Goal: Check status: Check status

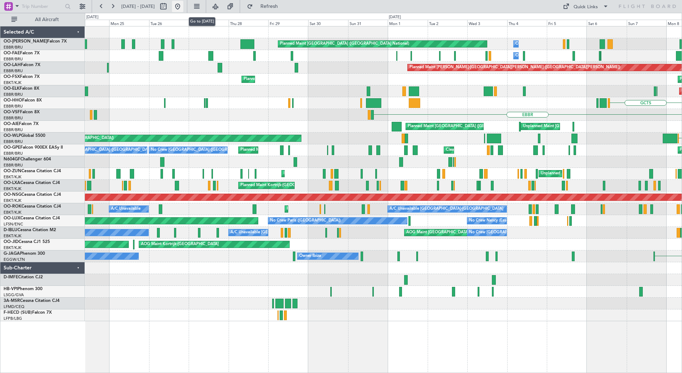
click at [183, 2] on button at bounding box center [177, 6] width 11 height 11
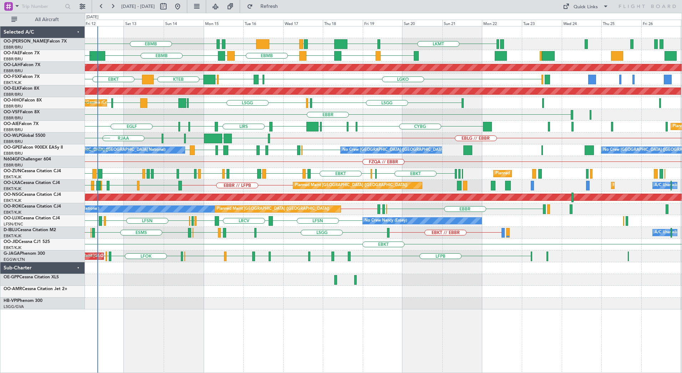
click at [250, 159] on div "EBMB EBMB LKMT FZAA FZQA FZAA EBMB [GEOGRAPHIC_DATA] LIME EBMB [GEOGRAPHIC_DATA…" at bounding box center [383, 167] width 597 height 283
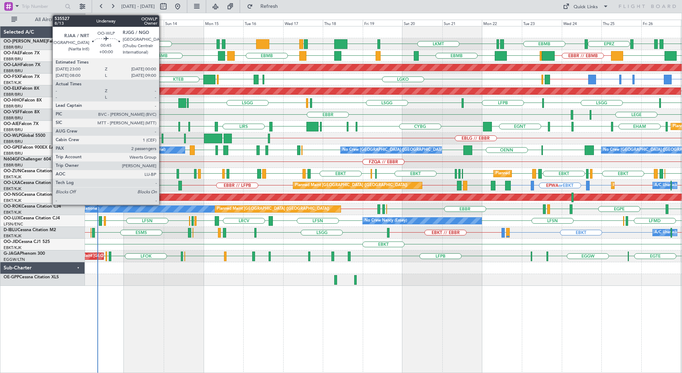
click at [162, 136] on div at bounding box center [163, 138] width 2 height 10
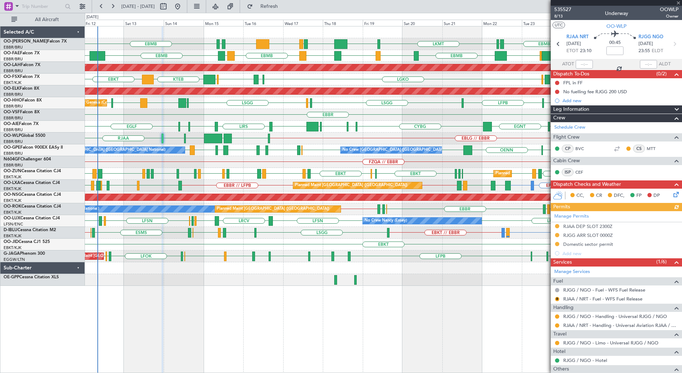
scroll to position [61, 0]
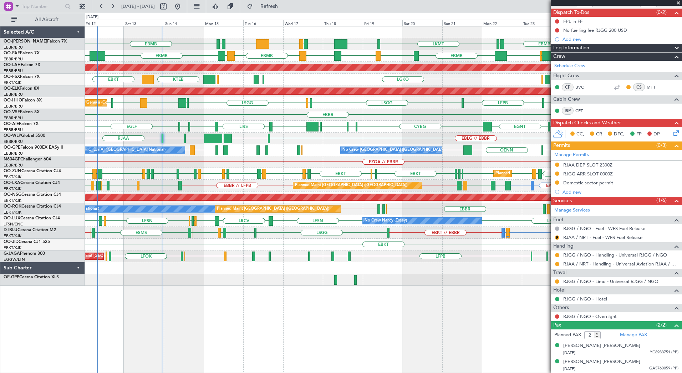
click at [679, 2] on span at bounding box center [678, 3] width 7 height 6
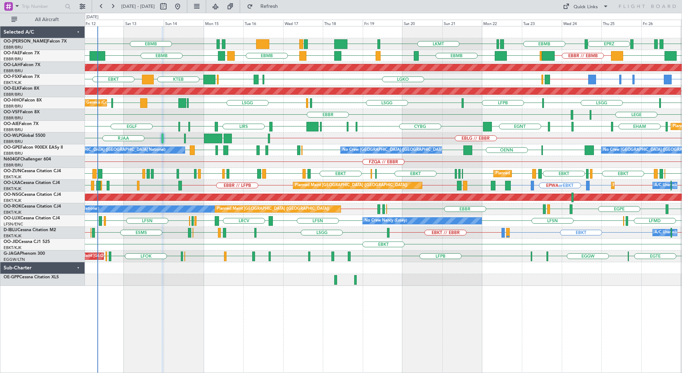
type input "0"
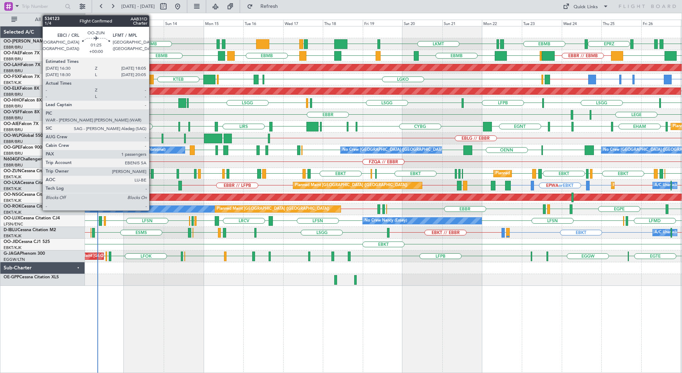
click at [152, 172] on div at bounding box center [152, 174] width 3 height 10
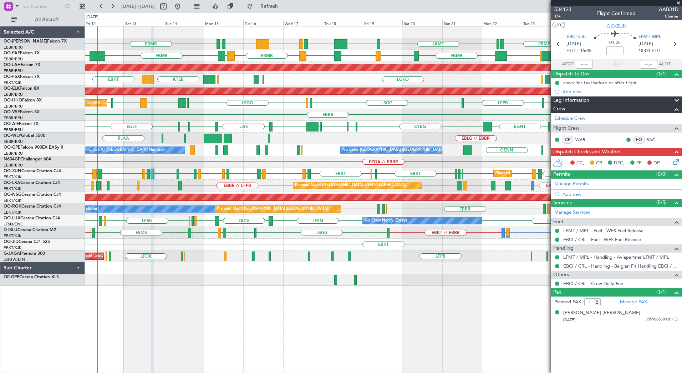
click at [679, 3] on span at bounding box center [678, 3] width 7 height 6
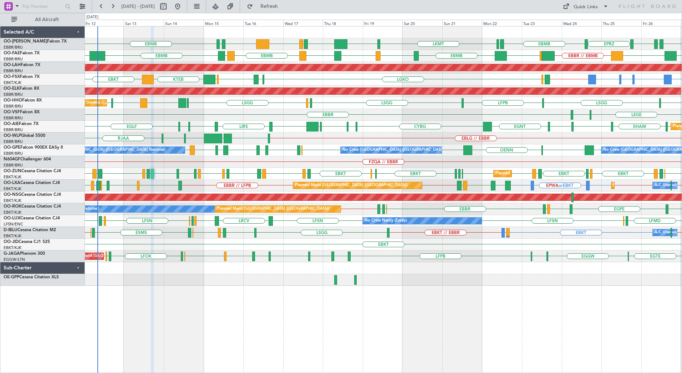
type input "0"
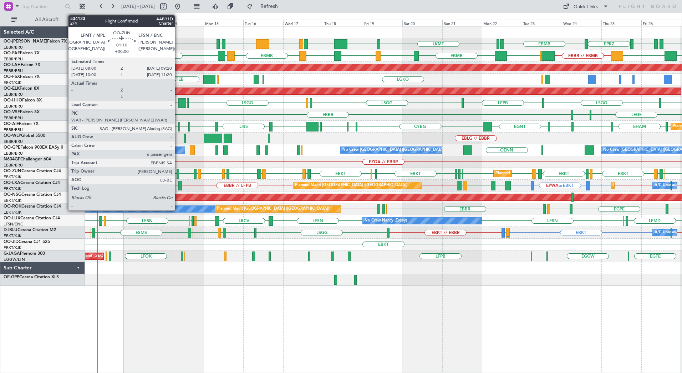
click at [178, 172] on div at bounding box center [178, 174] width 2 height 10
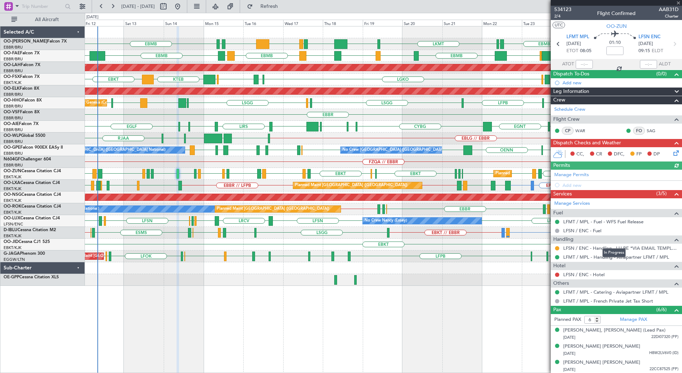
scroll to position [49, 0]
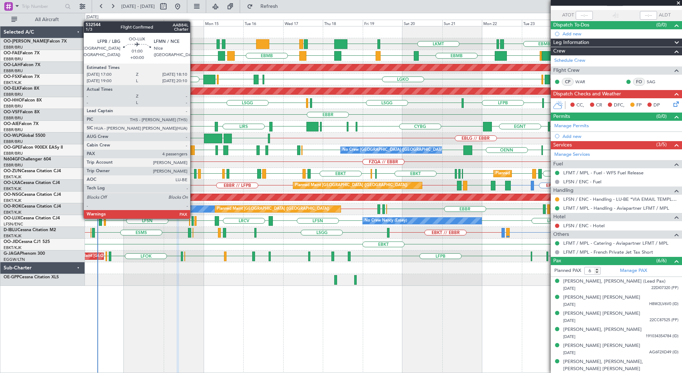
click at [193, 218] on div at bounding box center [193, 221] width 2 height 10
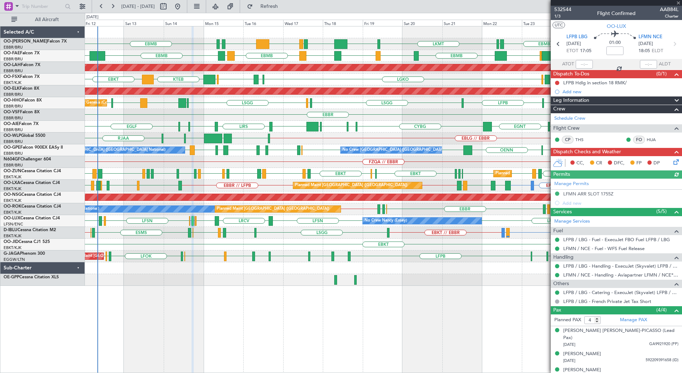
scroll to position [17, 0]
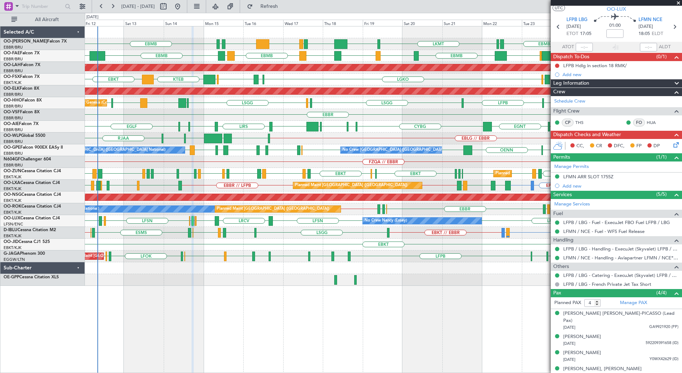
click at [680, 2] on span at bounding box center [678, 3] width 7 height 6
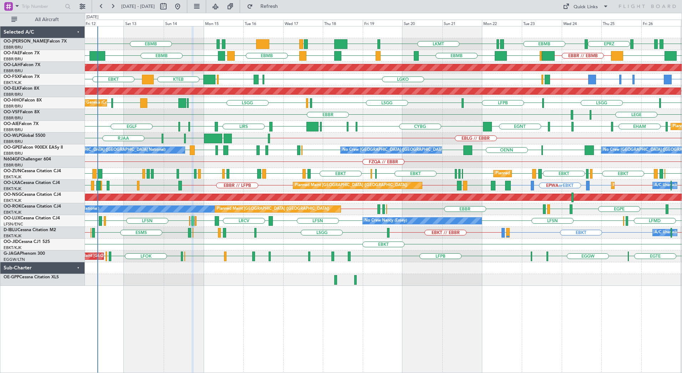
type input "0"
